Goal: Transaction & Acquisition: Purchase product/service

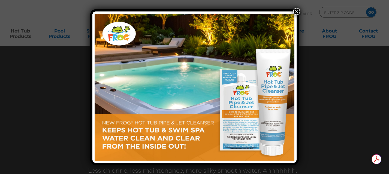
click at [298, 11] on button "×" at bounding box center [296, 11] width 7 height 7
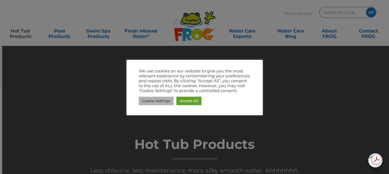
click at [155, 98] on link "Cookie Settings" at bounding box center [156, 101] width 35 height 8
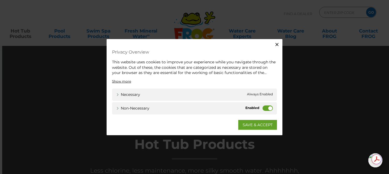
click at [271, 108] on label "Non-necessary" at bounding box center [268, 107] width 10 height 5
click at [0, 0] on input "Non-necessary" at bounding box center [0, 0] width 0 height 0
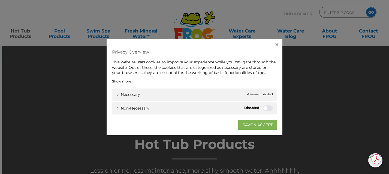
click at [248, 129] on link "SAVE & ACCEPT" at bounding box center [257, 124] width 39 height 10
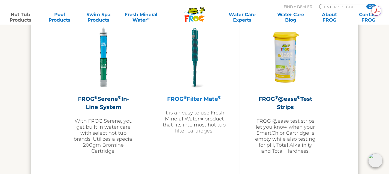
click at [183, 105] on div "FROG ® Filter Mate ® It is an easy to use Fresh Mineral Water∞ product that fit…" at bounding box center [194, 114] width 63 height 39
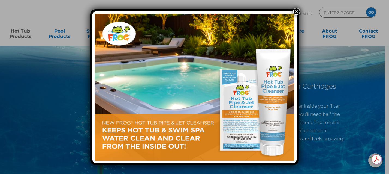
click at [297, 9] on button "×" at bounding box center [296, 11] width 7 height 7
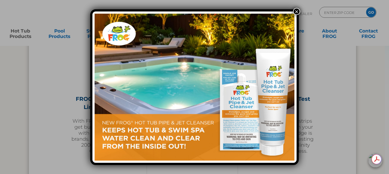
click at [297, 12] on button "×" at bounding box center [296, 11] width 7 height 7
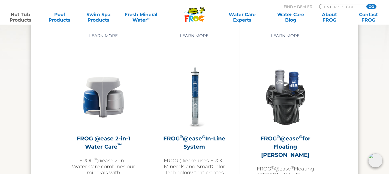
scroll to position [699, 0]
